Goal: Navigation & Orientation: Find specific page/section

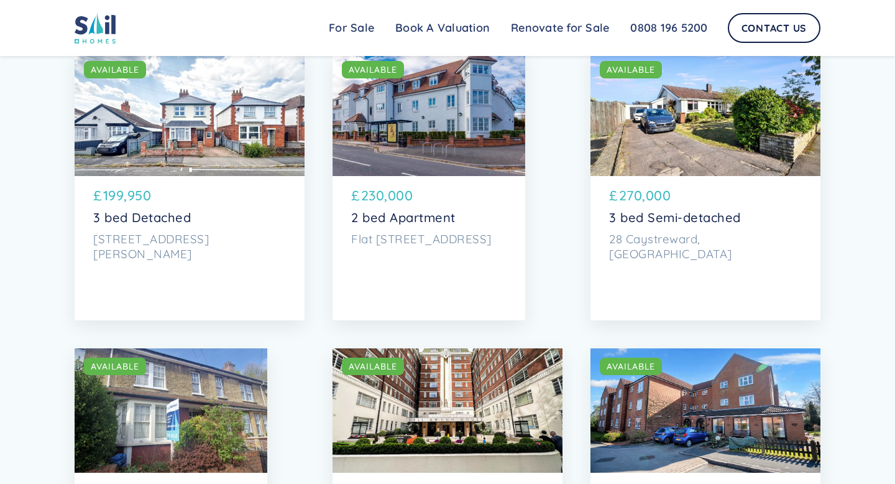
scroll to position [2396, 0]
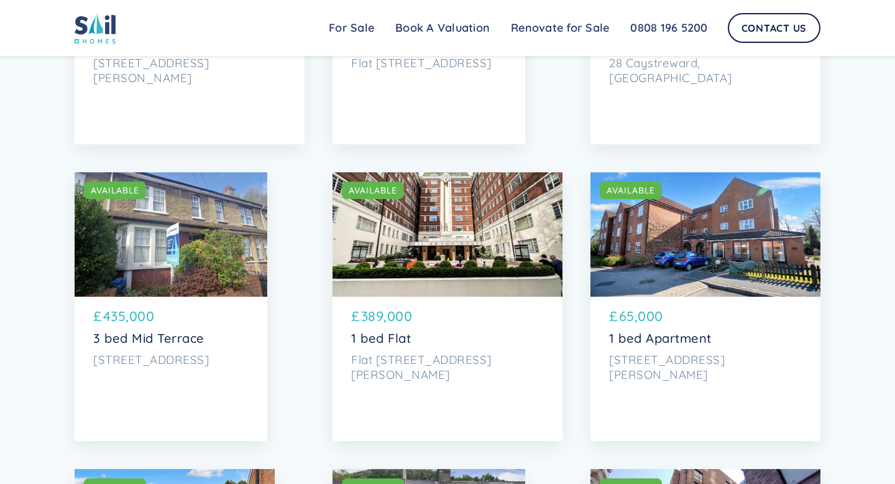
click at [703, 276] on div "SOLD AVAILABLE" at bounding box center [706, 234] width 230 height 124
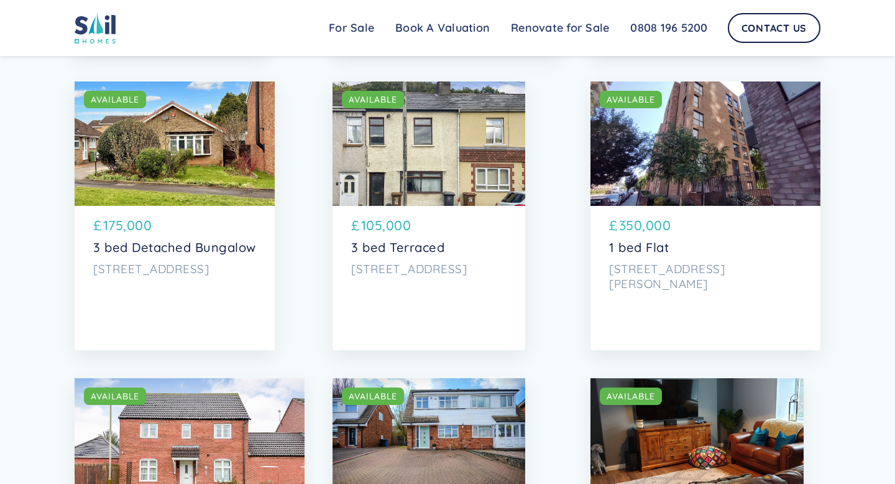
scroll to position [2777, 0]
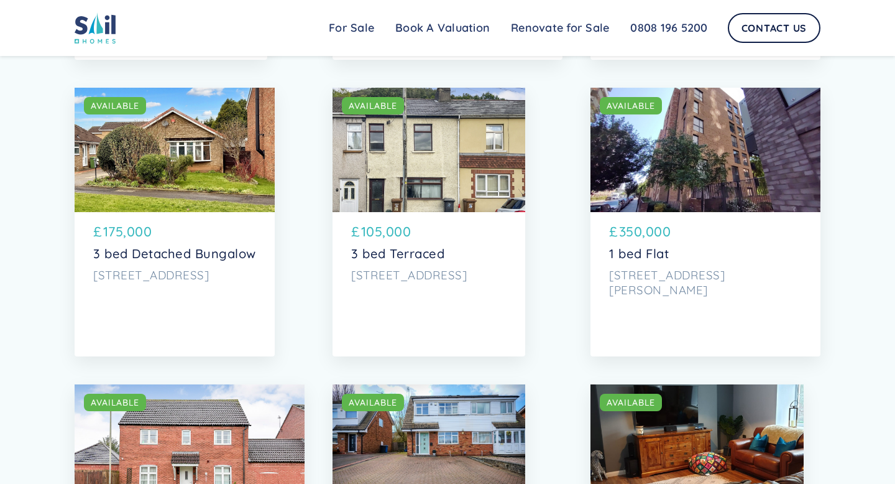
click at [701, 187] on div "SOLD AVAILABLE" at bounding box center [706, 150] width 230 height 124
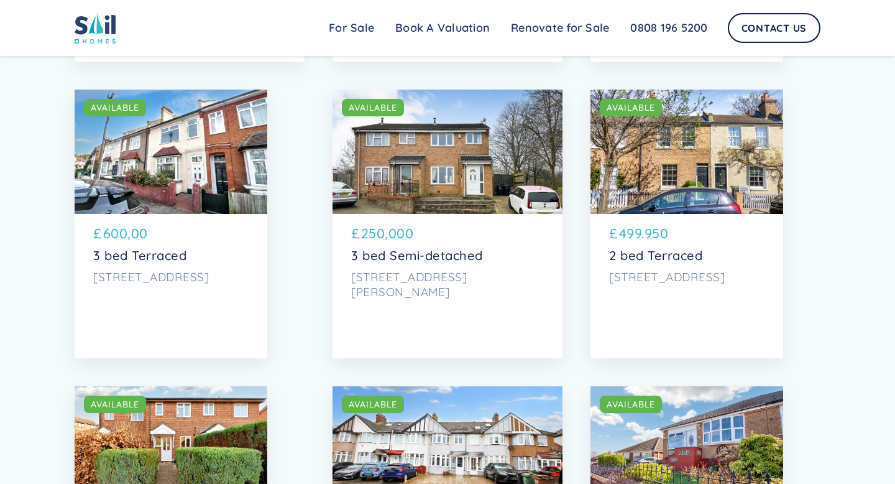
scroll to position [3666, 0]
click at [713, 184] on div "SOLD AVAILABLE" at bounding box center [687, 151] width 193 height 124
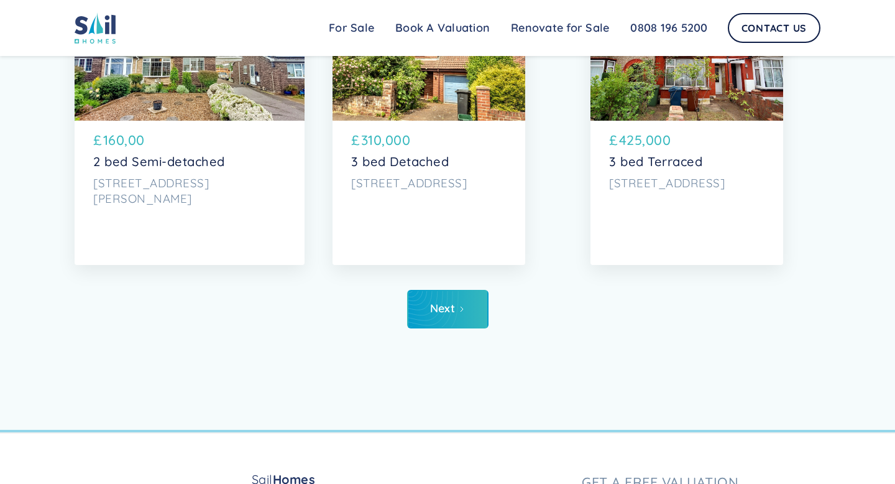
scroll to position [6100, 0]
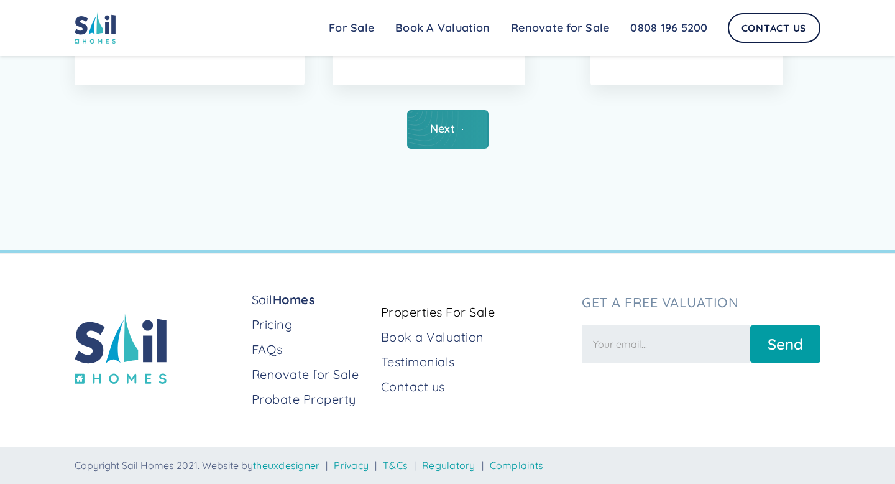
click at [447, 138] on link "Next" at bounding box center [447, 129] width 81 height 39
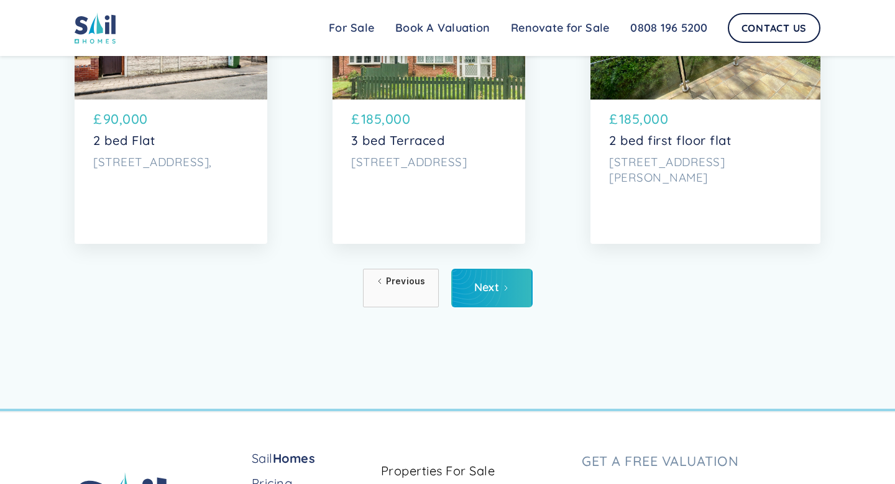
scroll to position [5951, 0]
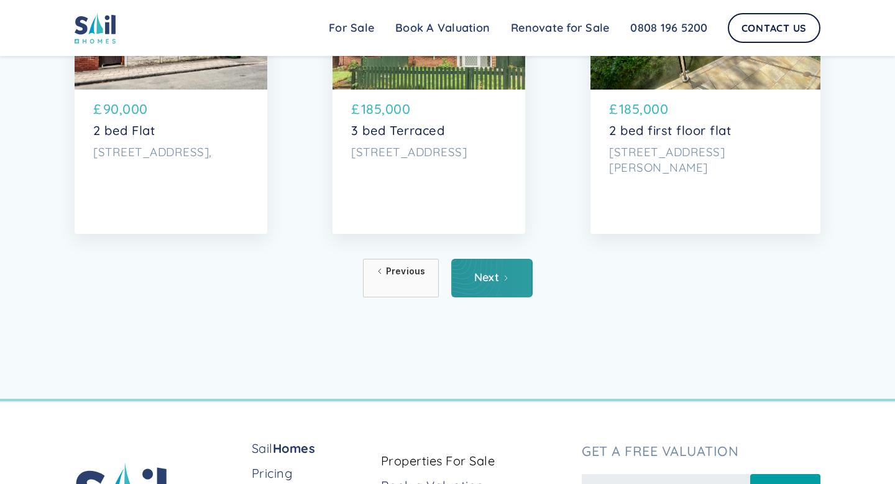
click at [486, 264] on link "Next" at bounding box center [491, 278] width 81 height 39
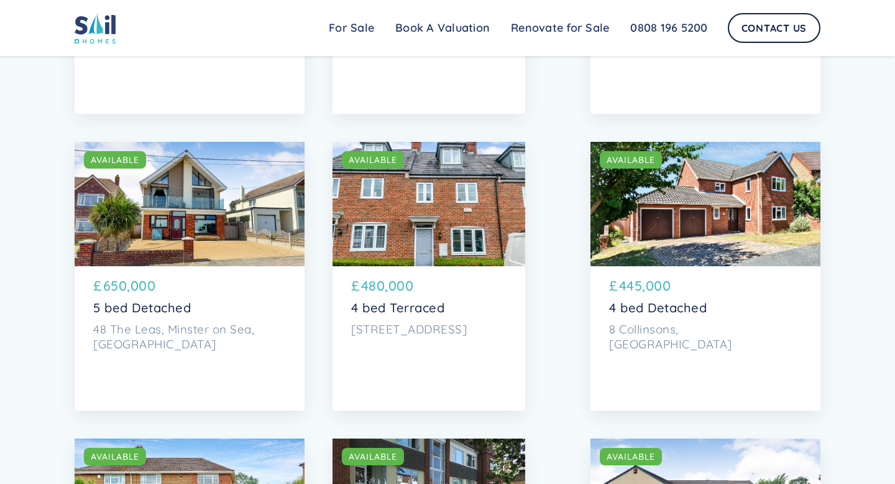
scroll to position [1592, 0]
